Goal: Navigation & Orientation: Find specific page/section

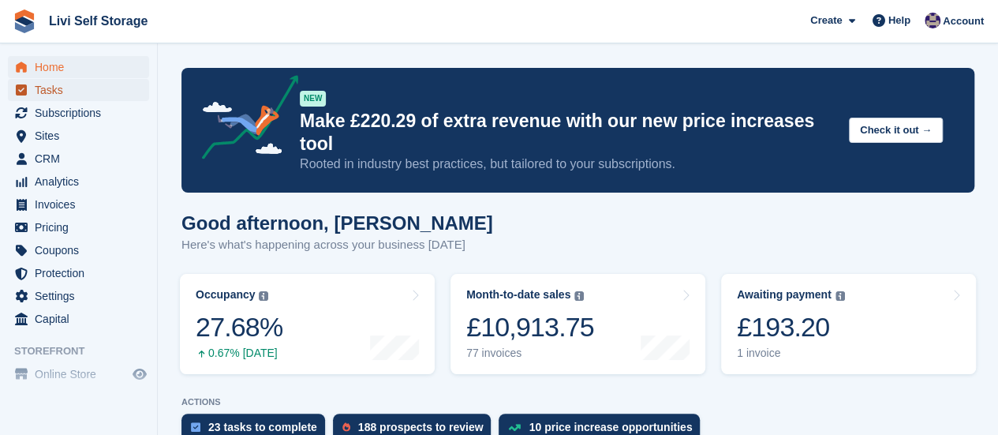
click at [47, 94] on span "Tasks" at bounding box center [82, 90] width 95 height 22
click at [47, 110] on span "Subscriptions" at bounding box center [82, 113] width 95 height 22
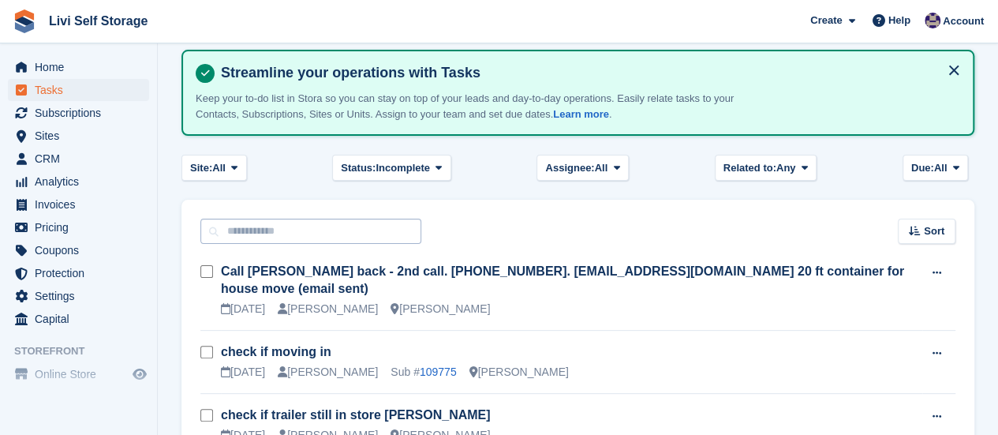
scroll to position [158, 0]
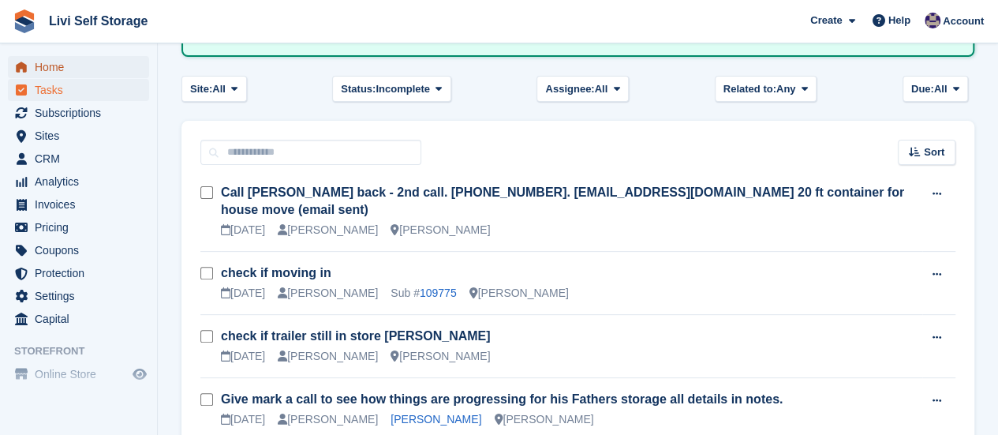
click at [52, 63] on span "Home" at bounding box center [82, 67] width 95 height 22
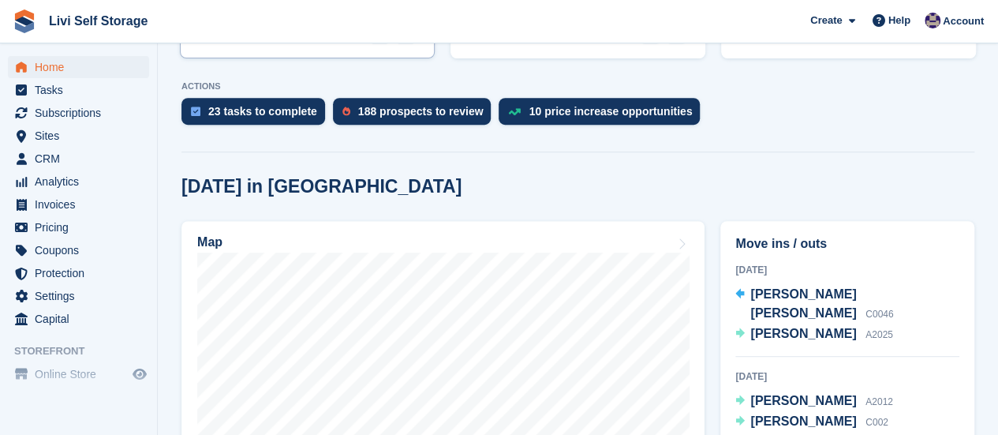
scroll to position [473, 0]
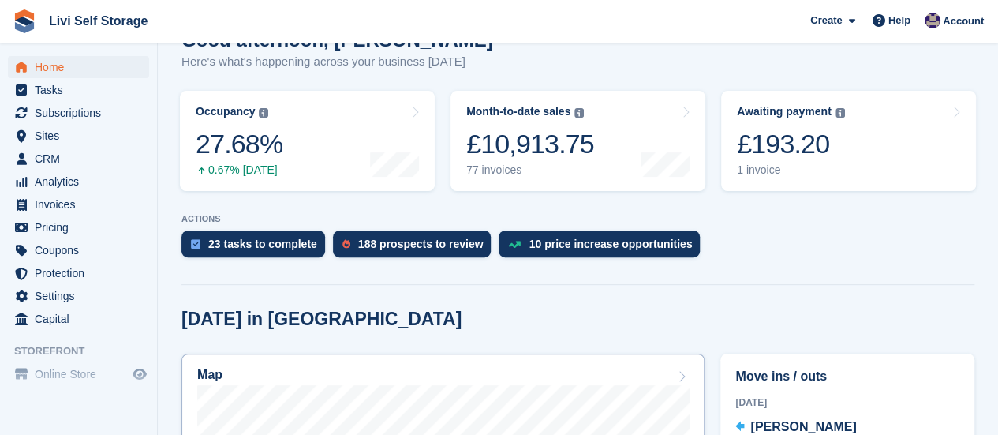
scroll to position [158, 0]
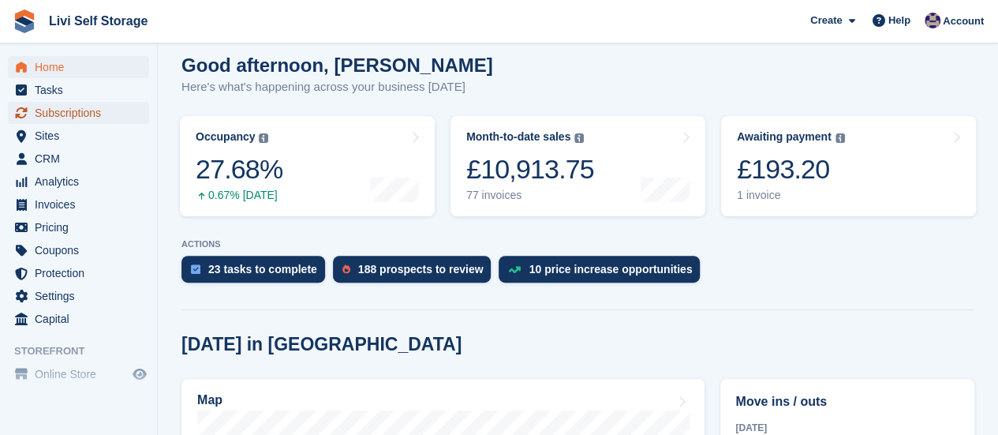
click at [84, 110] on span "Subscriptions" at bounding box center [82, 113] width 95 height 22
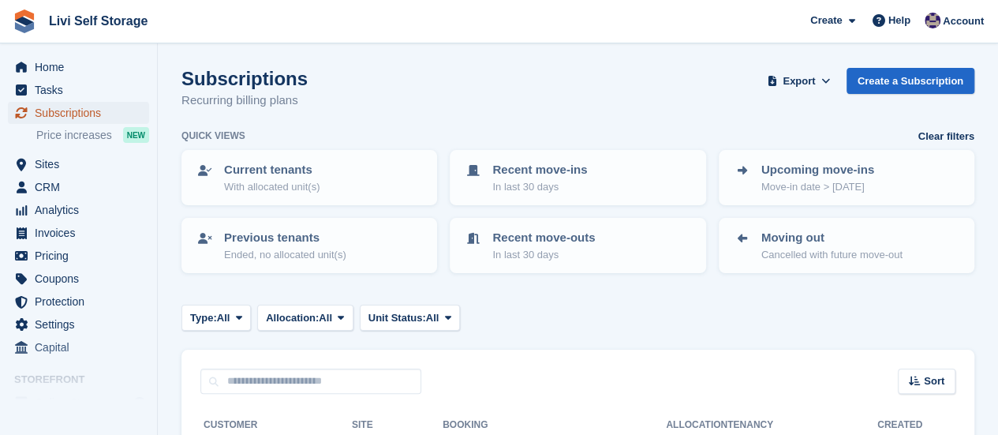
click at [81, 114] on span "Subscriptions" at bounding box center [82, 113] width 95 height 22
click at [73, 91] on span "Tasks" at bounding box center [82, 90] width 95 height 22
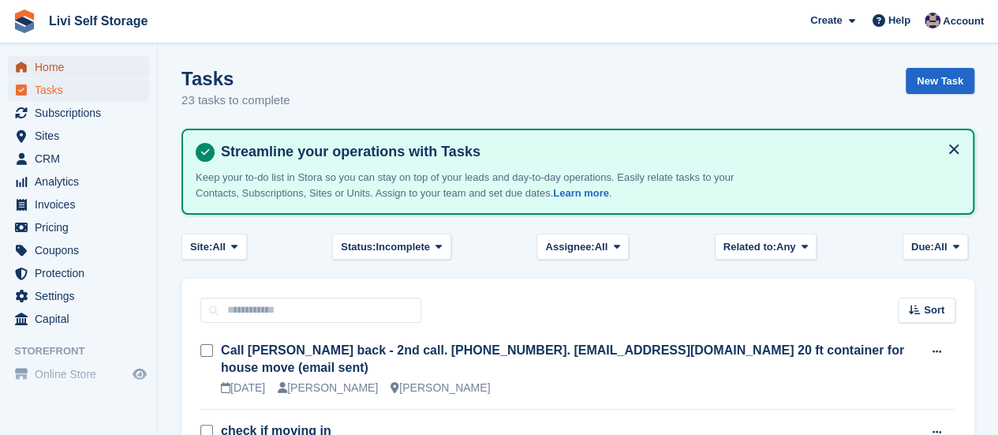
click at [77, 69] on span "Home" at bounding box center [82, 67] width 95 height 22
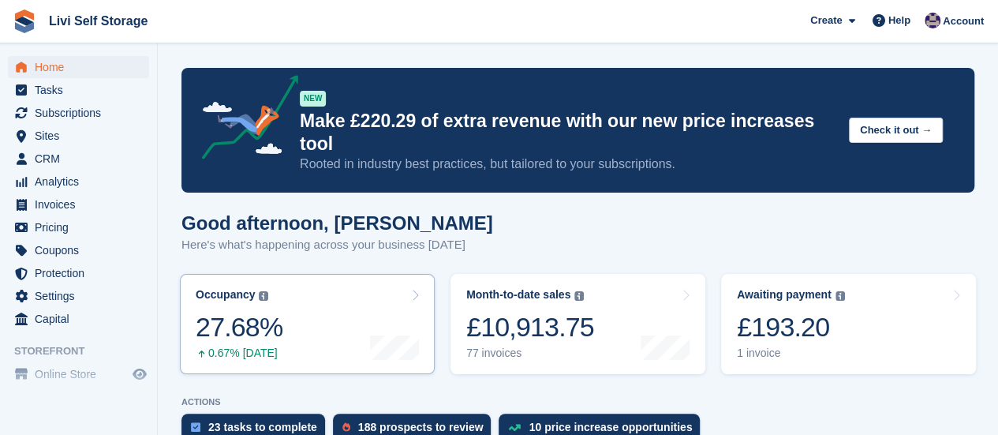
scroll to position [237, 0]
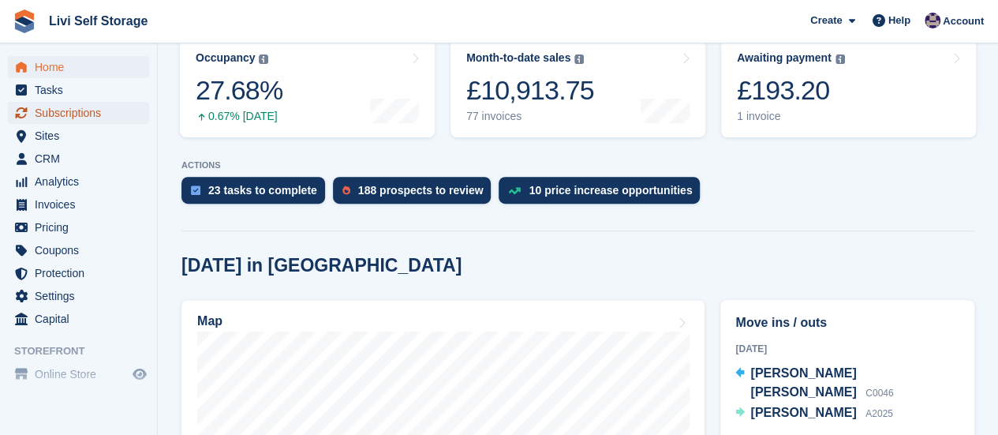
click at [78, 114] on span "Subscriptions" at bounding box center [82, 113] width 95 height 22
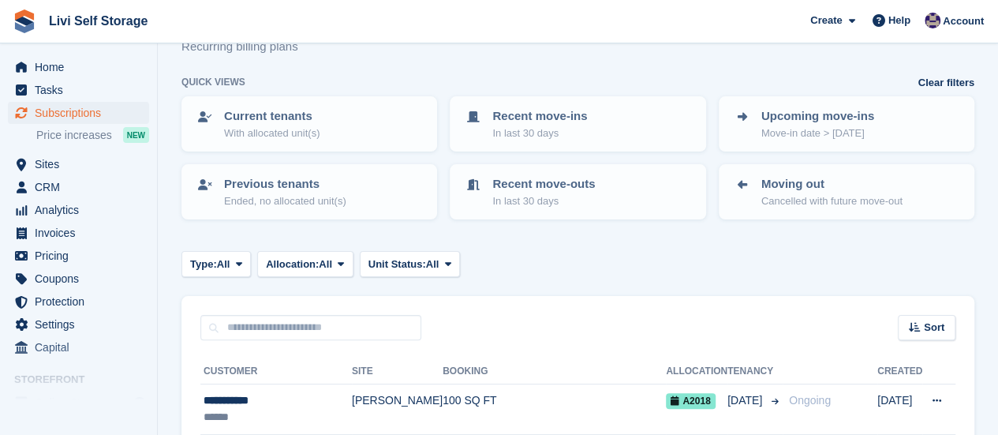
scroll to position [79, 0]
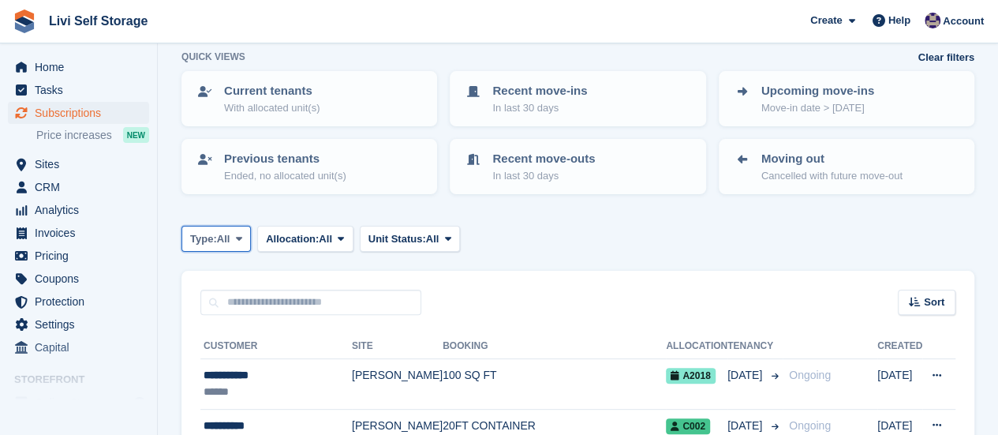
click at [242, 237] on icon at bounding box center [239, 238] width 6 height 10
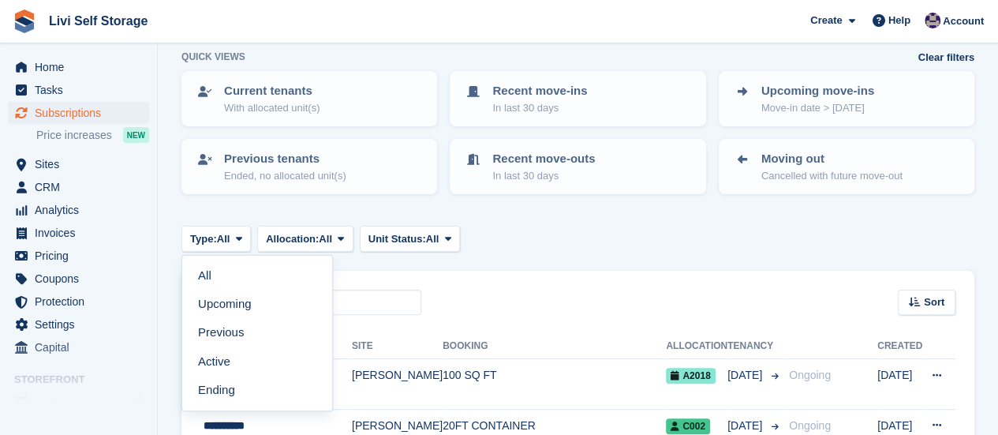
click at [242, 300] on link "Upcoming" at bounding box center [257, 304] width 137 height 28
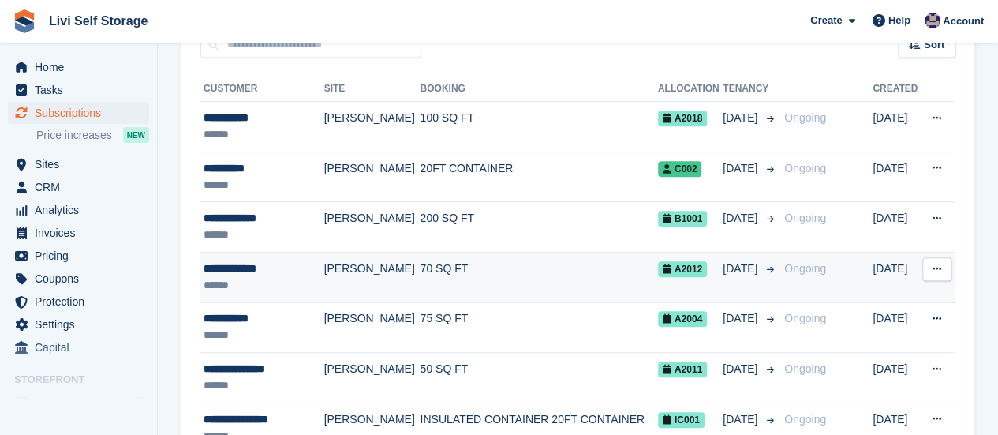
scroll to position [315, 0]
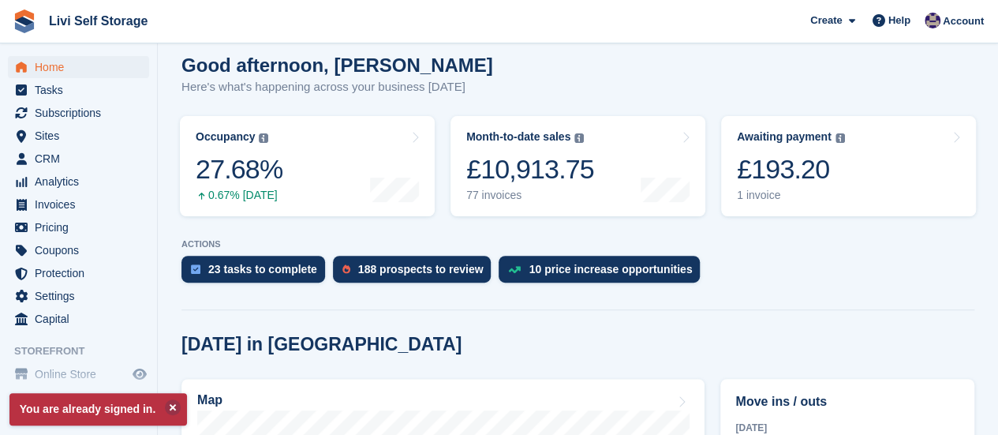
scroll to position [79, 0]
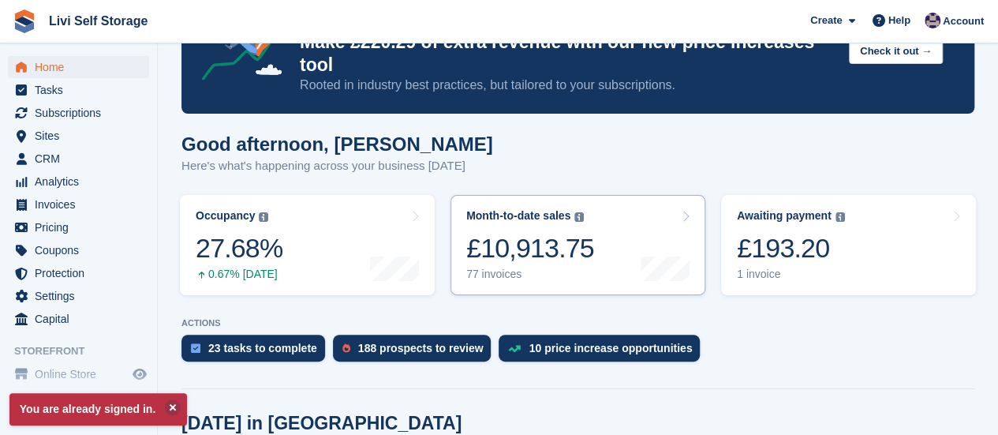
click at [685, 210] on icon at bounding box center [685, 216] width 8 height 13
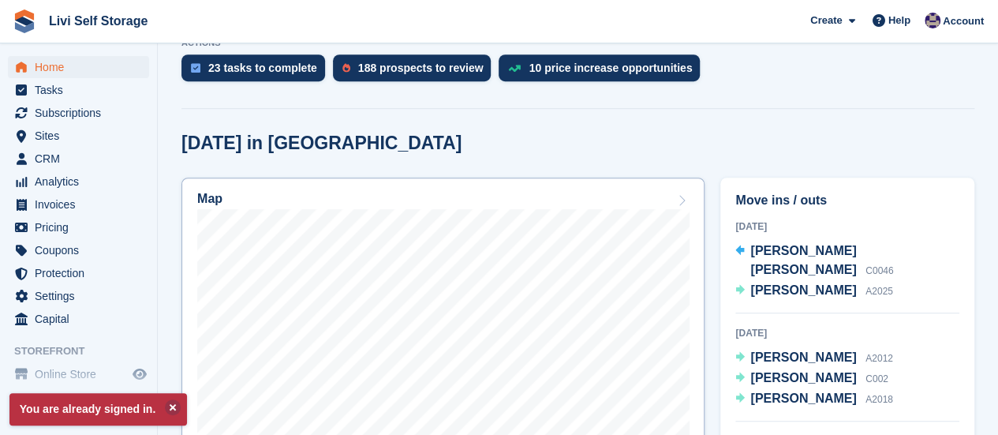
scroll to position [394, 0]
